Goal: Find specific page/section: Find specific page/section

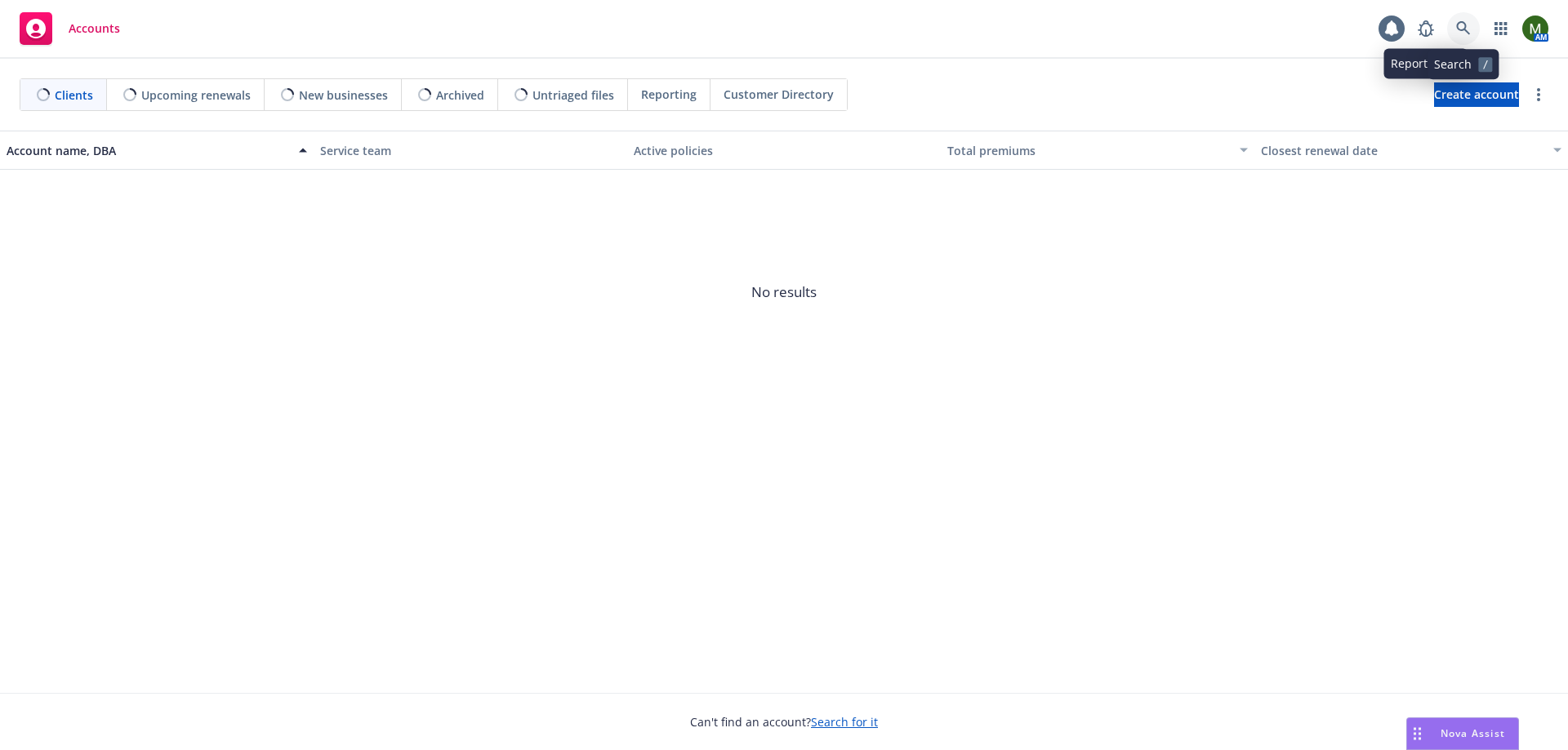
click at [1457, 29] on icon at bounding box center [1464, 28] width 15 height 15
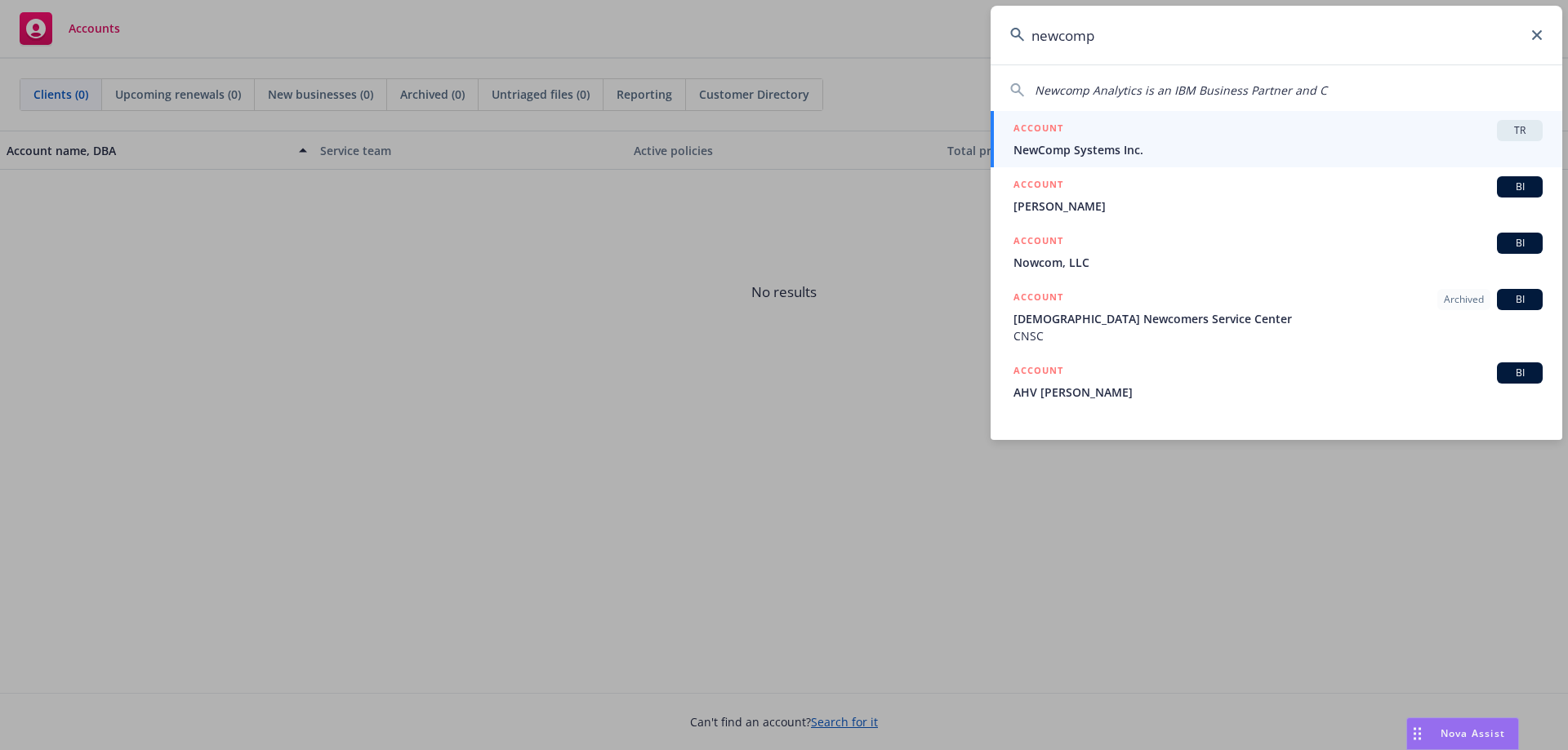
type input "newcomp"
click at [1219, 142] on span "NewComp Systems Inc." at bounding box center [1278, 150] width 530 height 17
